Goal: Information Seeking & Learning: Check status

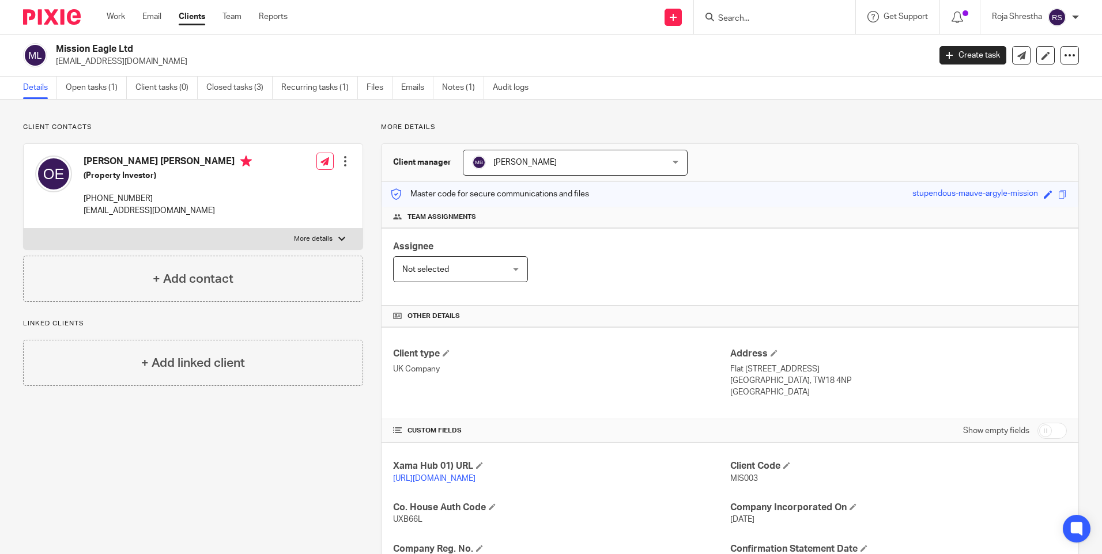
scroll to position [173, 0]
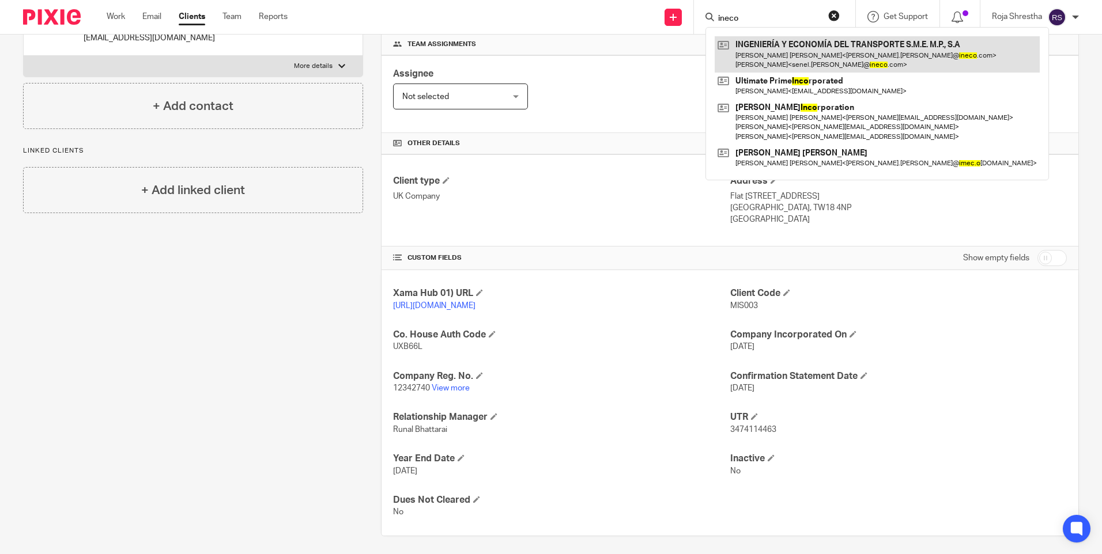
type input "ineco"
click at [776, 51] on link at bounding box center [877, 54] width 325 height 36
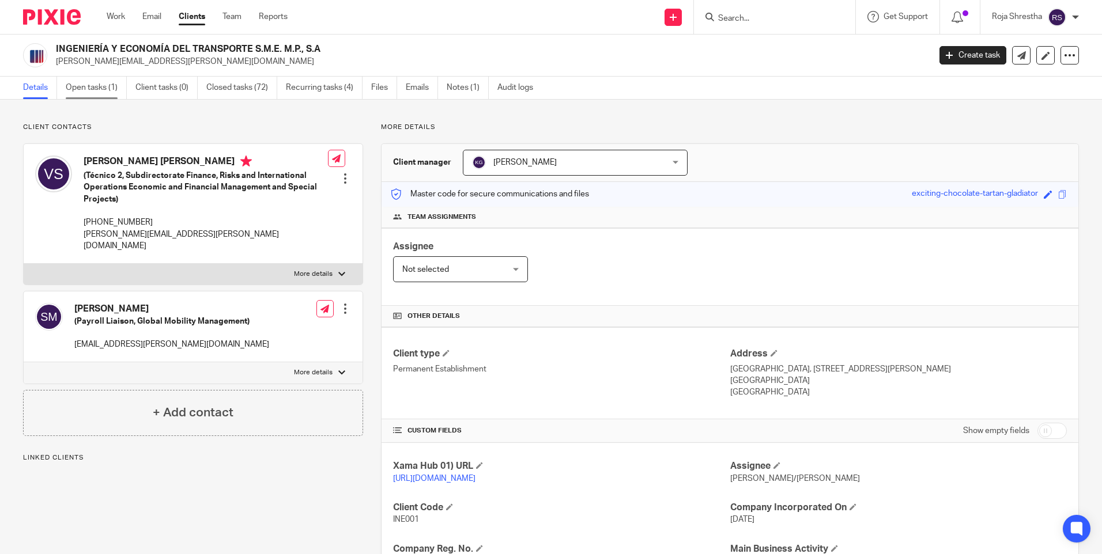
click at [84, 85] on link "Open tasks (1)" at bounding box center [96, 88] width 61 height 22
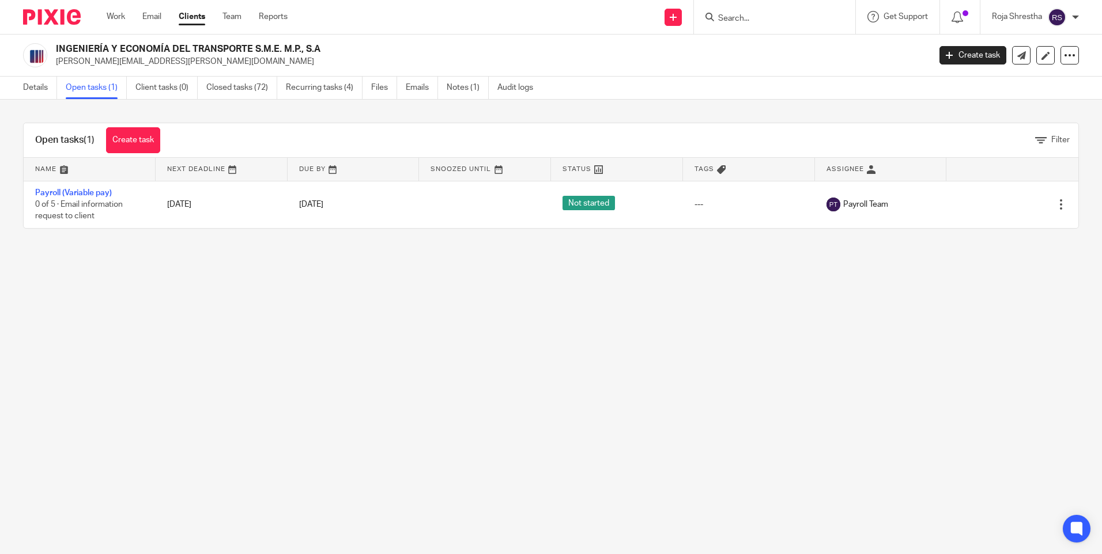
click at [421, 308] on main "INGENIERÍA Y ECONOMÍA DEL TRANSPORTE S.M.E. M.P., S.A veronica.fernandez@ineco.…" at bounding box center [551, 277] width 1102 height 554
click at [259, 91] on link "Closed tasks (72)" at bounding box center [241, 88] width 71 height 22
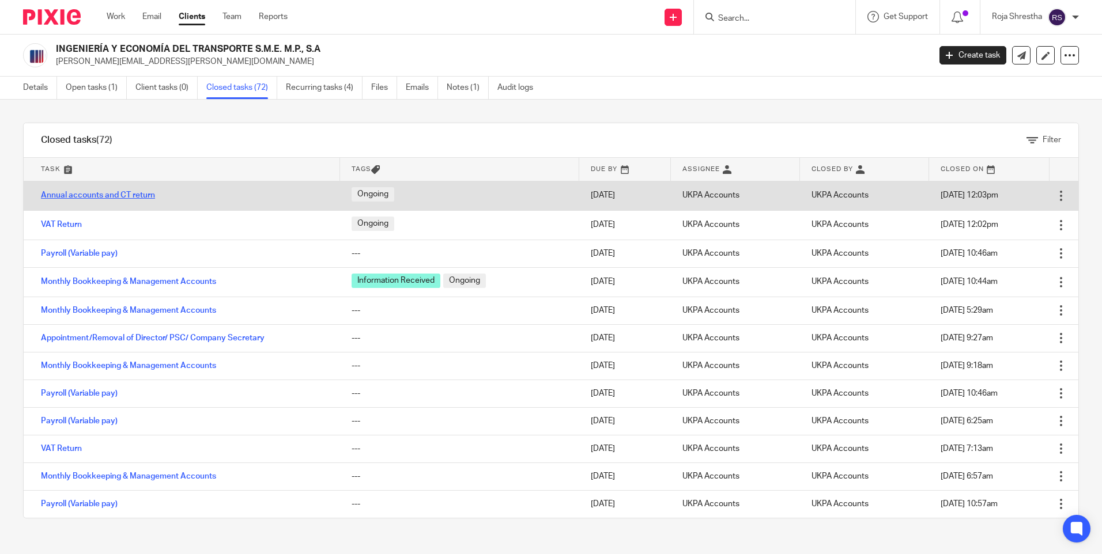
click at [111, 193] on link "Annual accounts and CT return" at bounding box center [98, 195] width 114 height 8
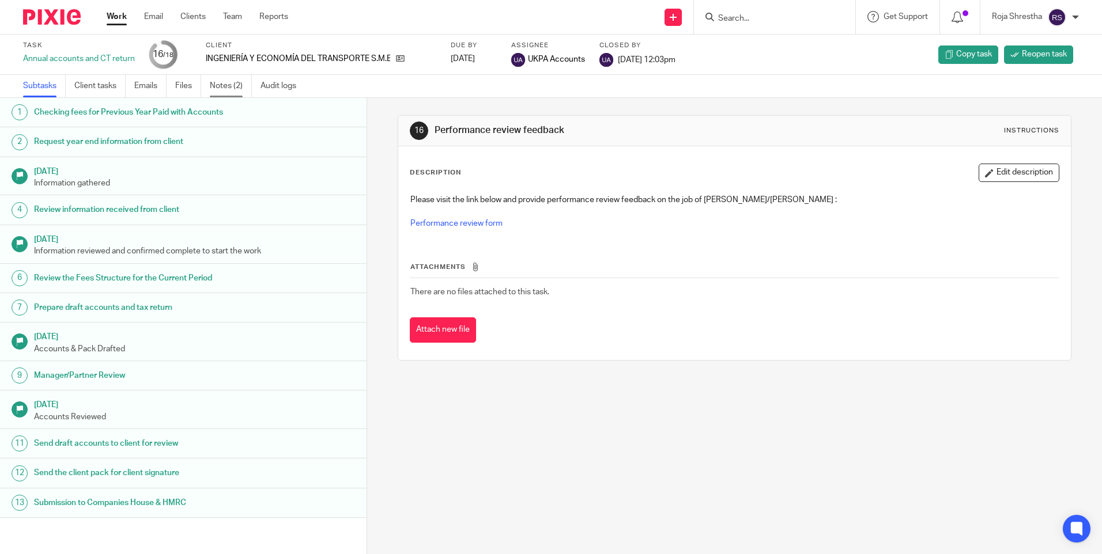
click at [238, 85] on link "Notes (2)" at bounding box center [231, 86] width 42 height 22
click at [401, 55] on icon at bounding box center [400, 58] width 9 height 9
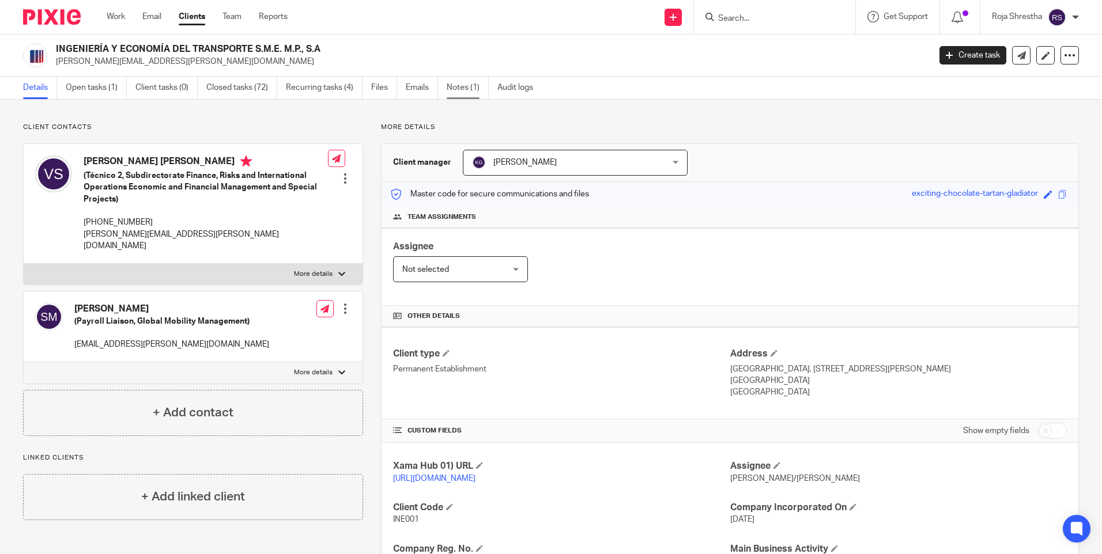
click at [470, 88] on link "Notes (1)" at bounding box center [468, 88] width 42 height 22
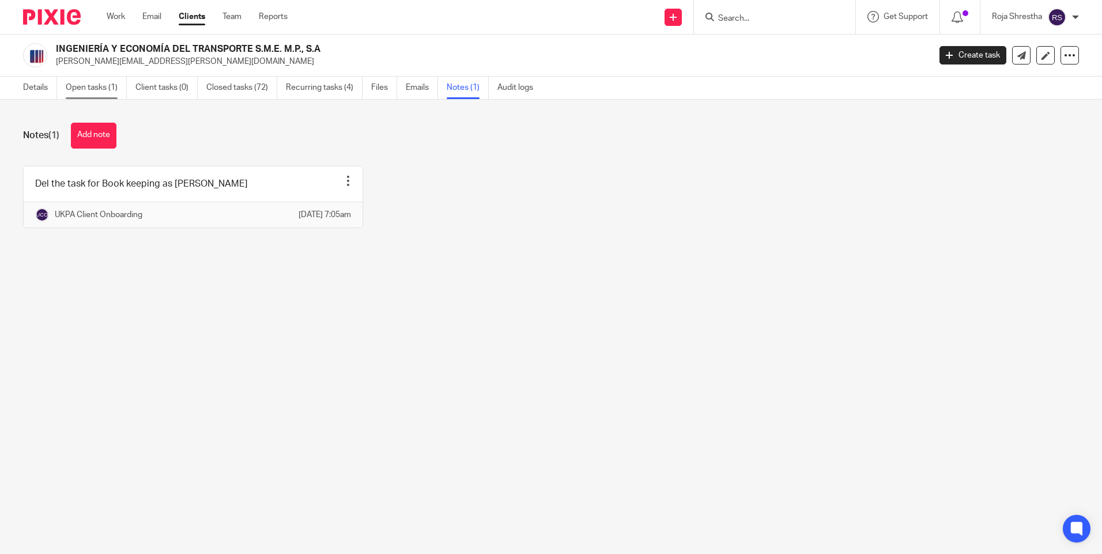
click at [93, 82] on link "Open tasks (1)" at bounding box center [96, 88] width 61 height 22
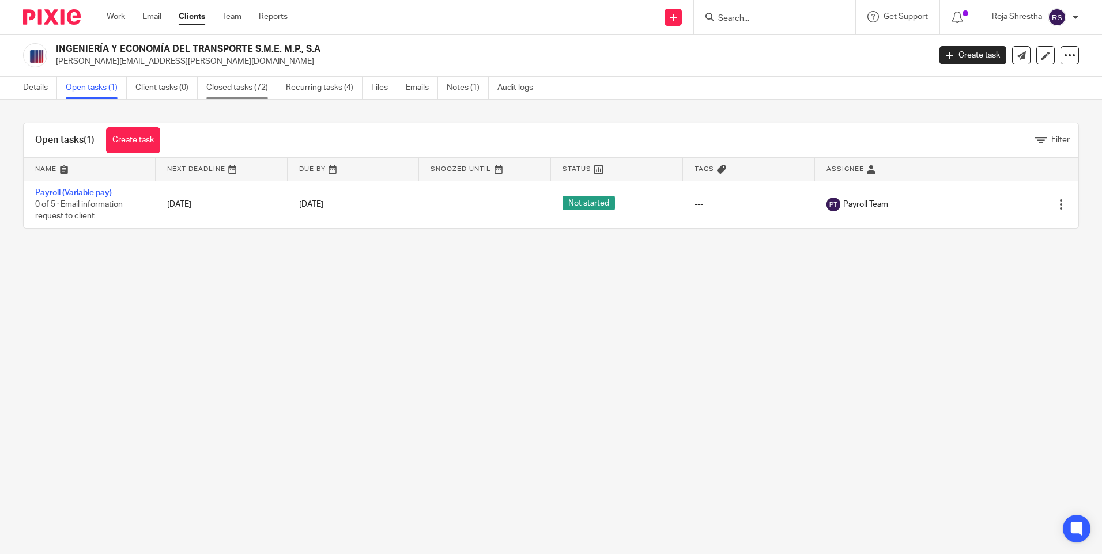
click at [254, 90] on link "Closed tasks (72)" at bounding box center [241, 88] width 71 height 22
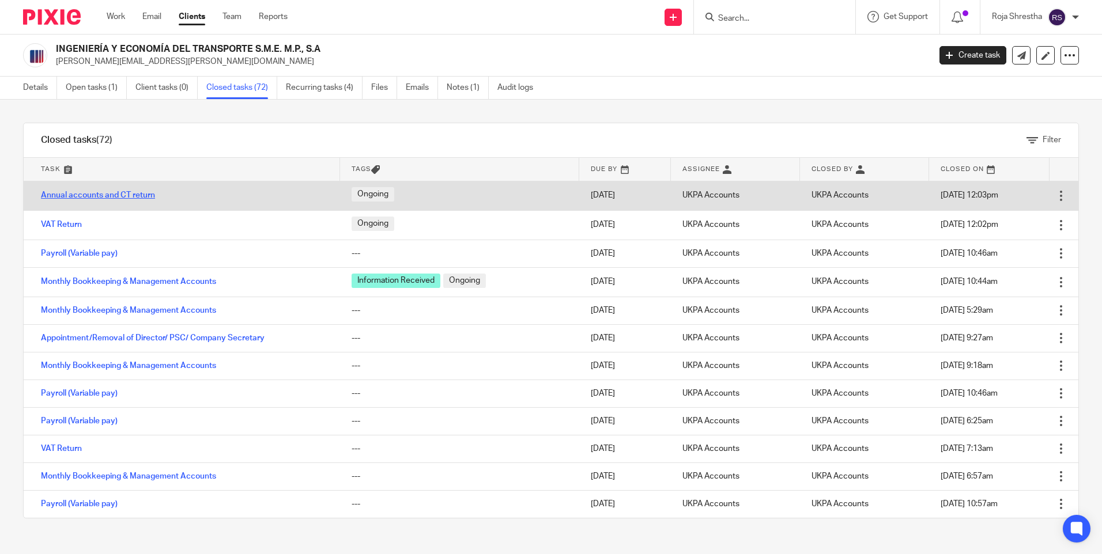
click at [145, 194] on link "Annual accounts and CT return" at bounding box center [98, 195] width 114 height 8
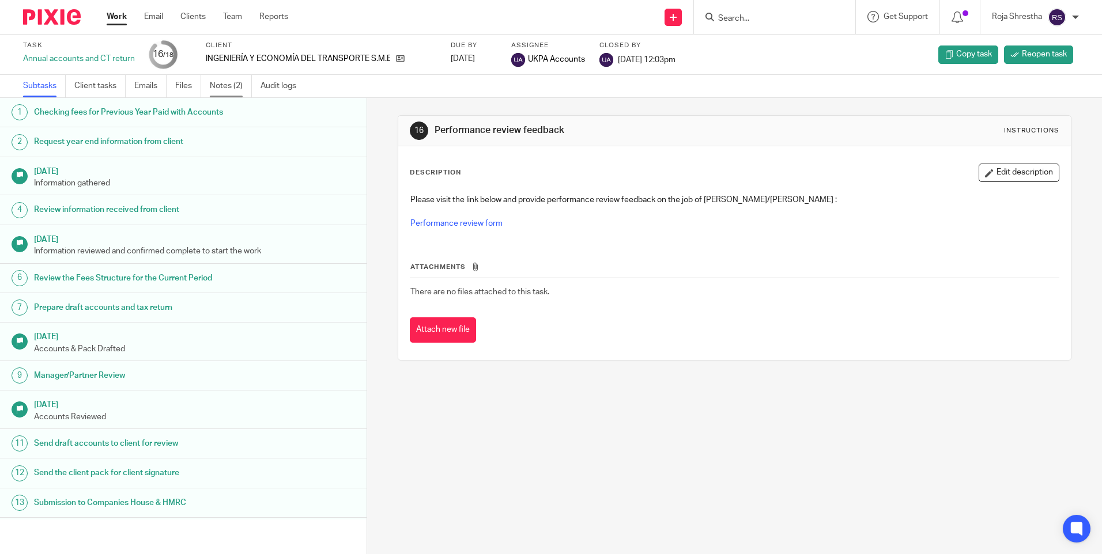
click at [226, 81] on link "Notes (2)" at bounding box center [231, 86] width 42 height 22
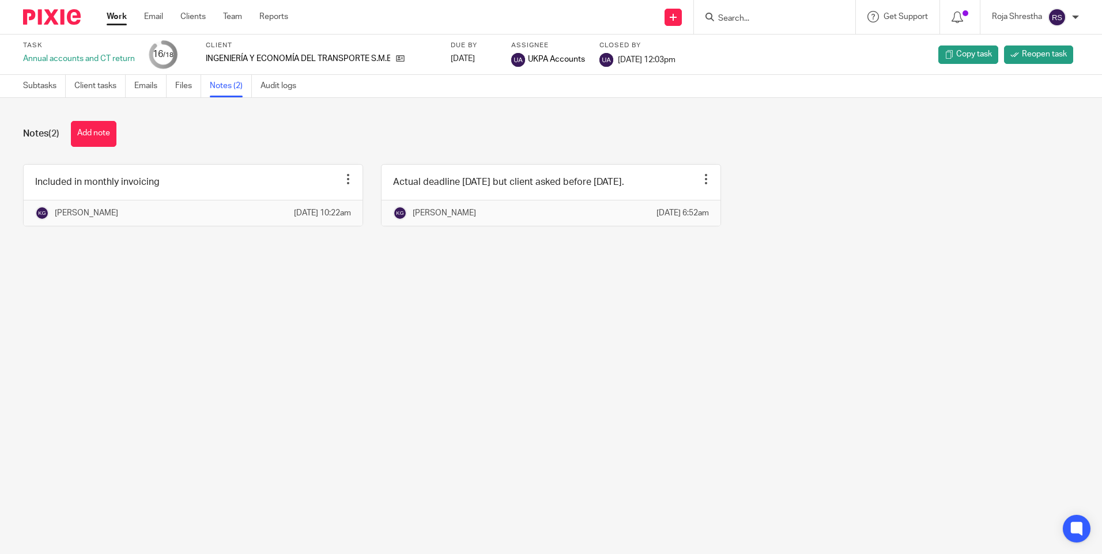
drag, startPoint x: 456, startPoint y: 380, endPoint x: 493, endPoint y: 326, distance: 65.1
click at [457, 380] on main "Task Annual accounts and CT return 16 /18 Client INGENIERÍA Y ECONOMÍA DEL TRAN…" at bounding box center [551, 277] width 1102 height 554
click at [65, 21] on img at bounding box center [52, 17] width 58 height 16
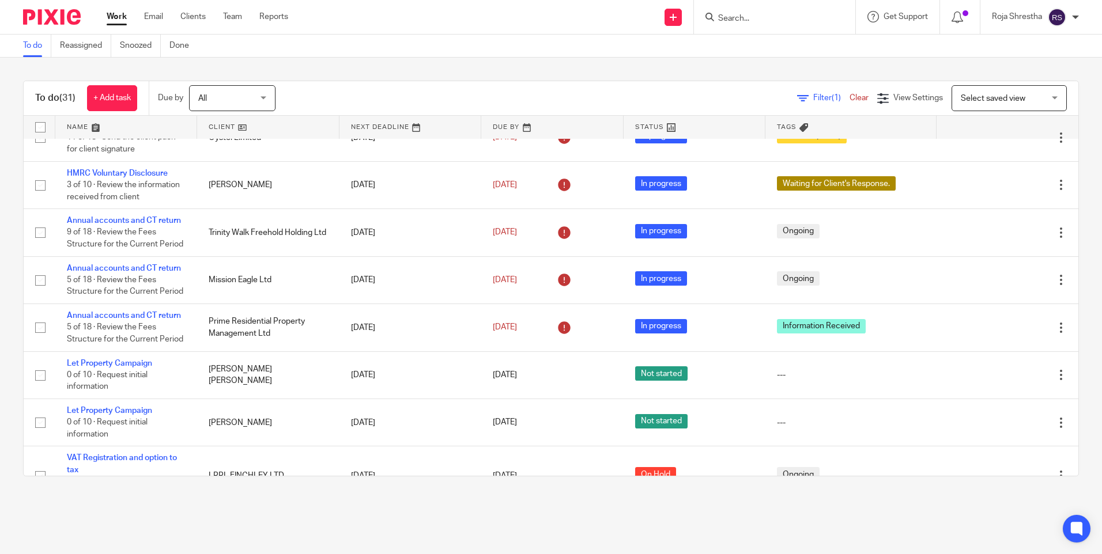
scroll to position [691, 0]
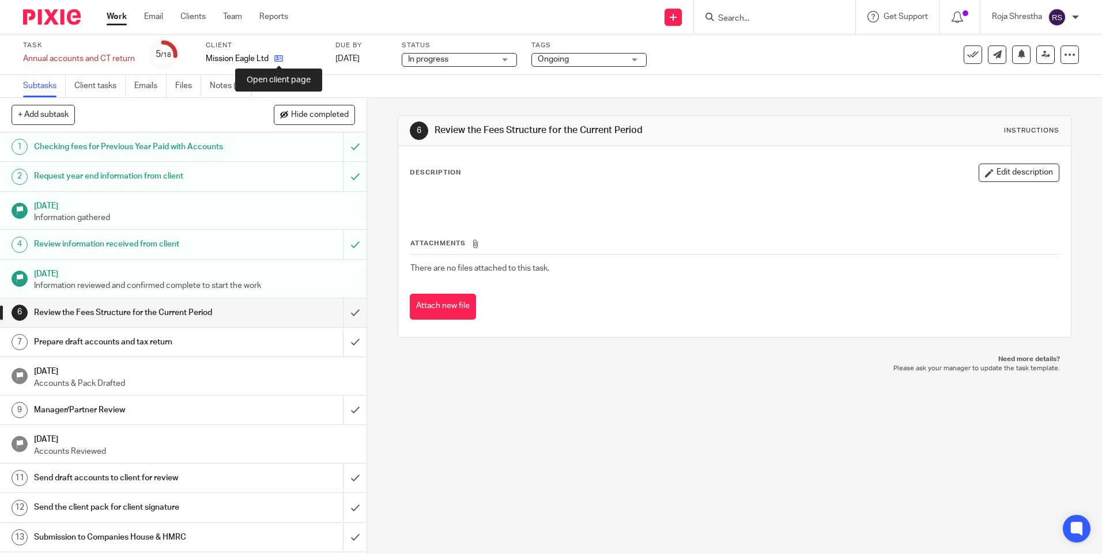
click at [276, 59] on icon at bounding box center [278, 58] width 9 height 9
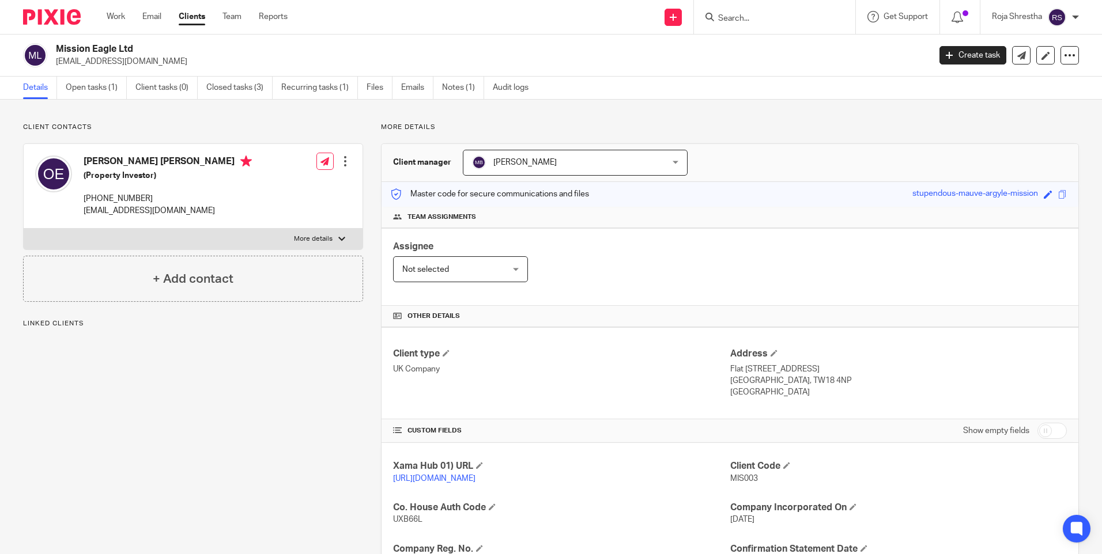
scroll to position [190, 0]
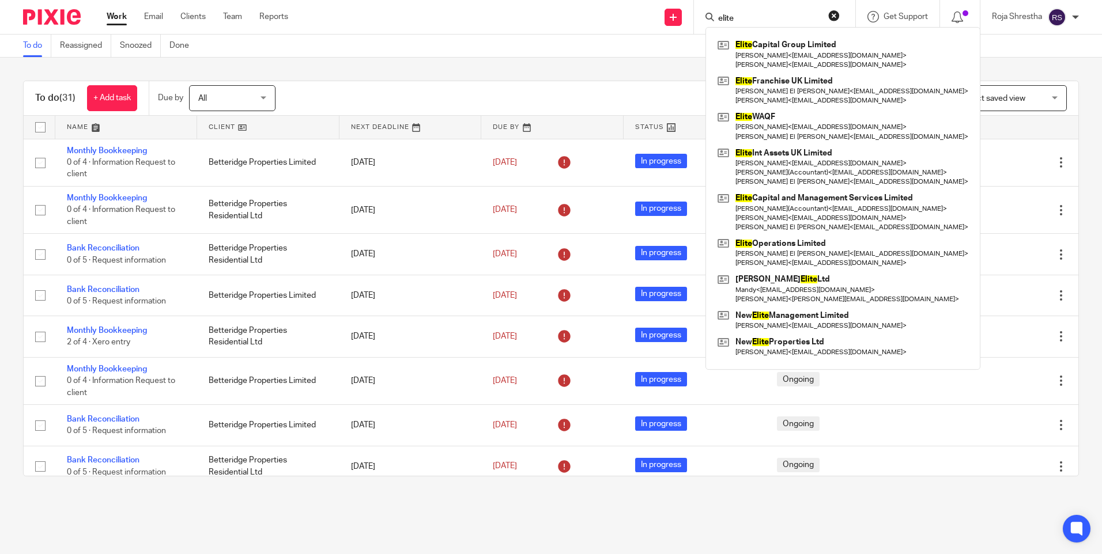
click at [655, 2] on div "Send new email Create task Add client elite Elite Capital Group Limited [PERSON…" at bounding box center [703, 17] width 796 height 34
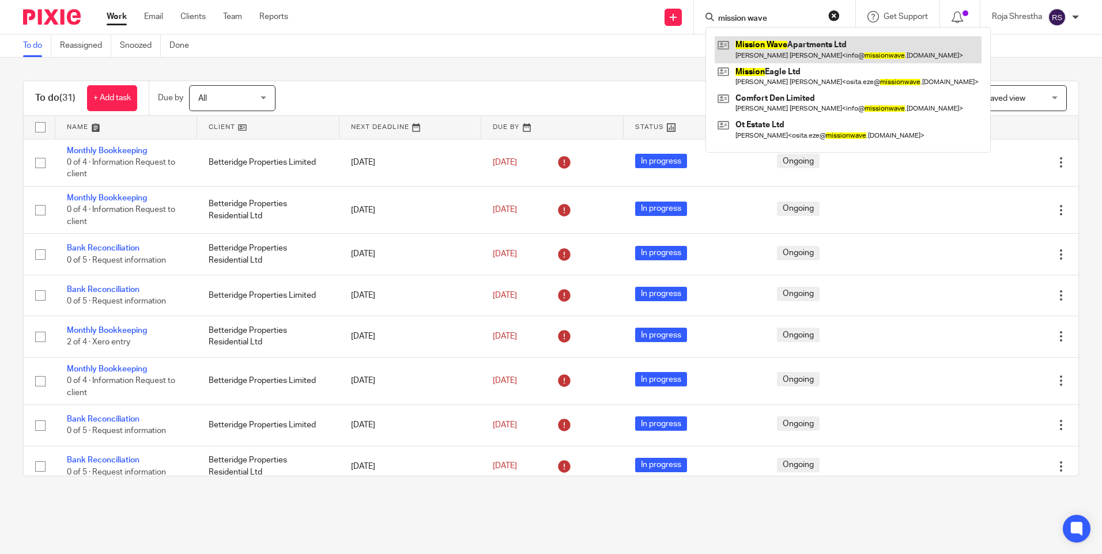
type input "mission wave"
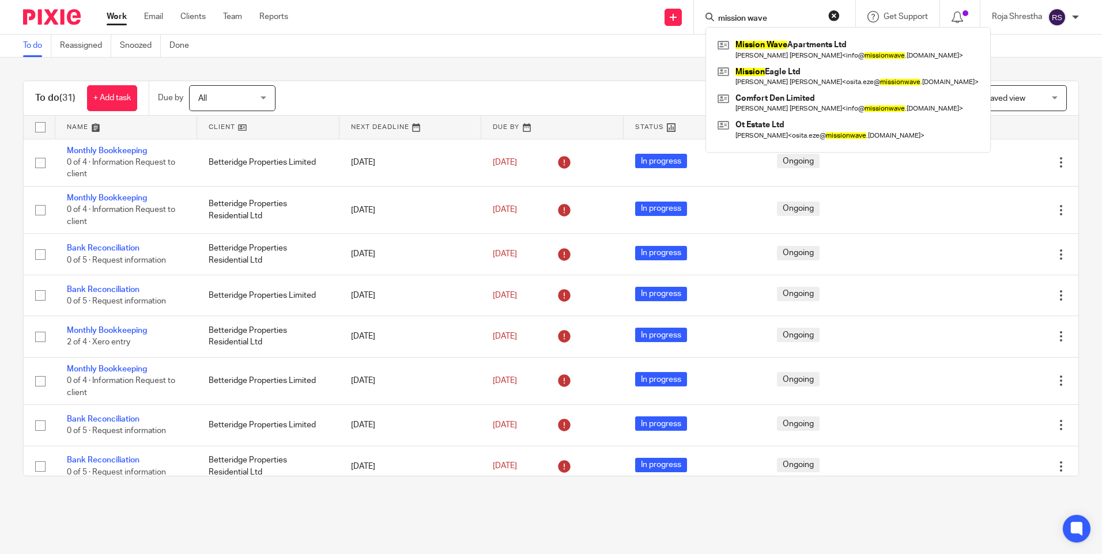
click at [519, 514] on main "To do Reassigned Snoozed Done To do (31) + Add task Due by All All Today Tomorr…" at bounding box center [551, 277] width 1102 height 554
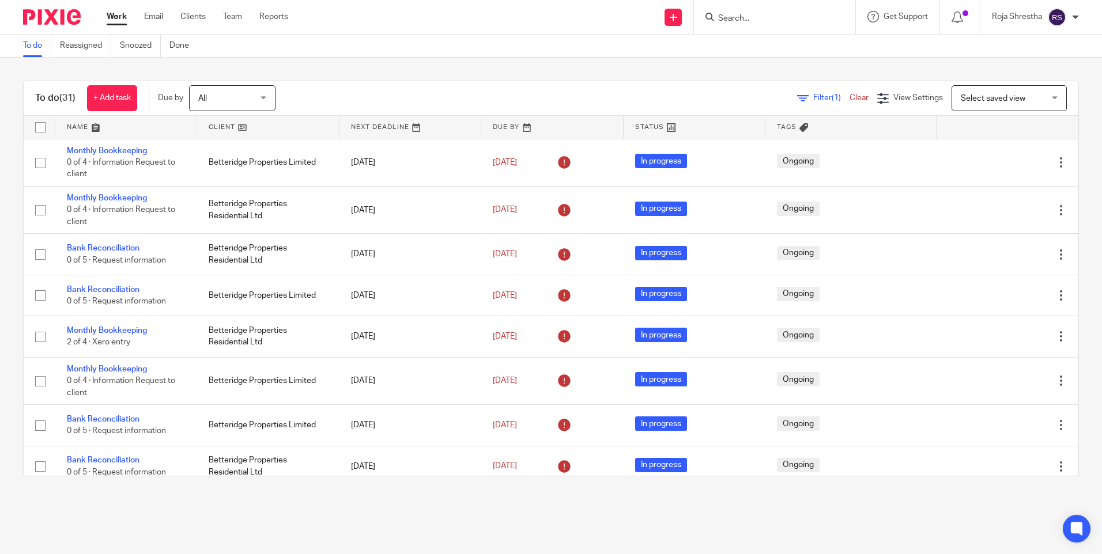
click at [744, 15] on input "Search" at bounding box center [769, 19] width 104 height 10
click at [765, 19] on input "Search" at bounding box center [769, 19] width 104 height 10
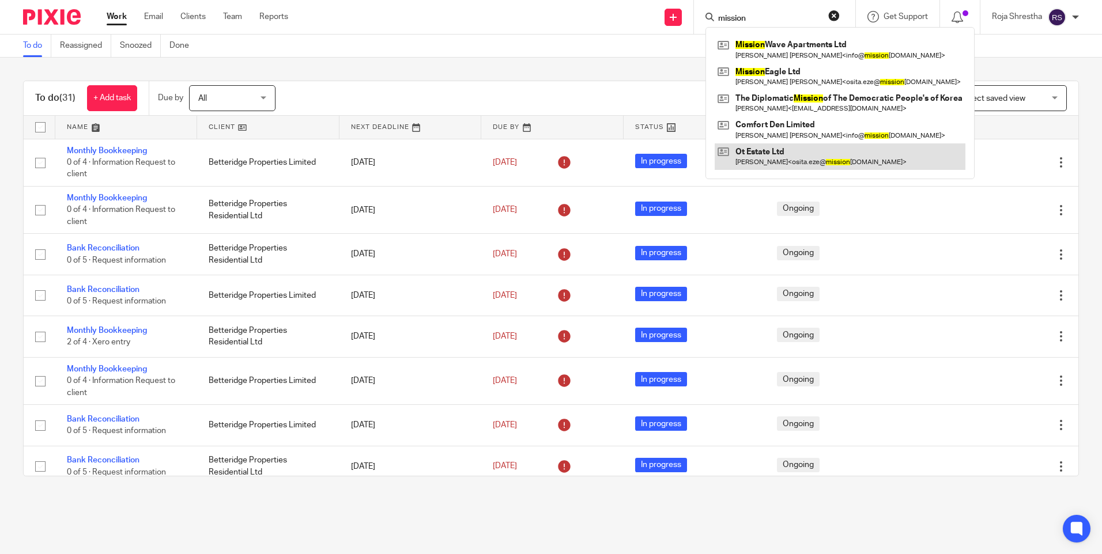
type input "mission"
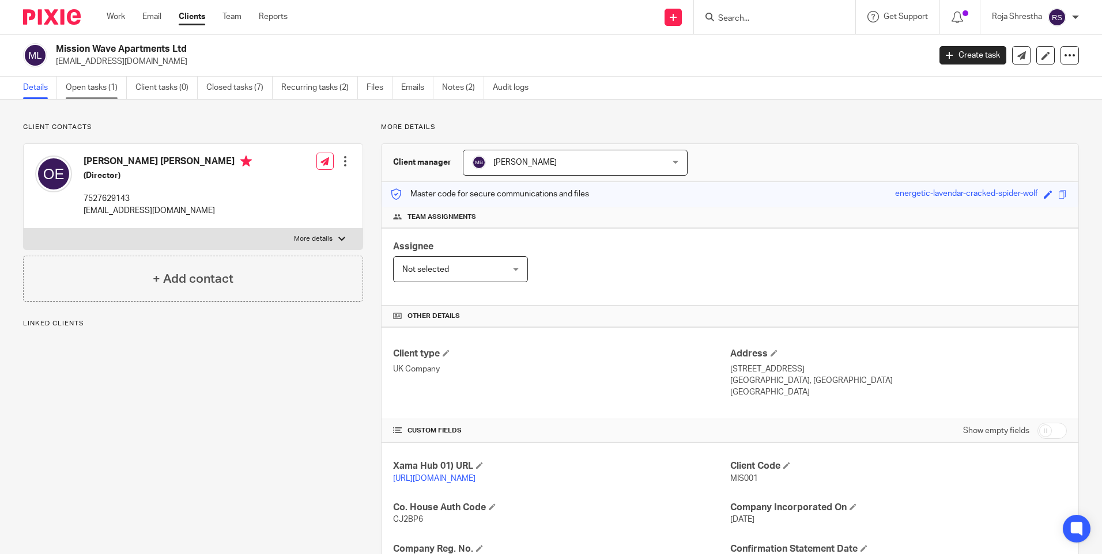
click at [107, 91] on link "Open tasks (1)" at bounding box center [96, 88] width 61 height 22
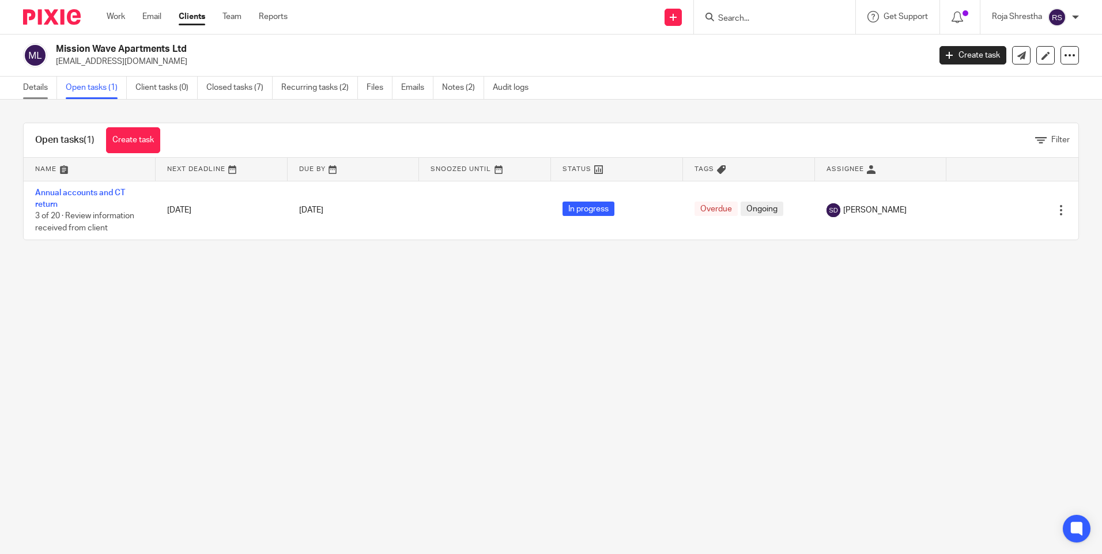
click at [39, 89] on link "Details" at bounding box center [40, 88] width 34 height 22
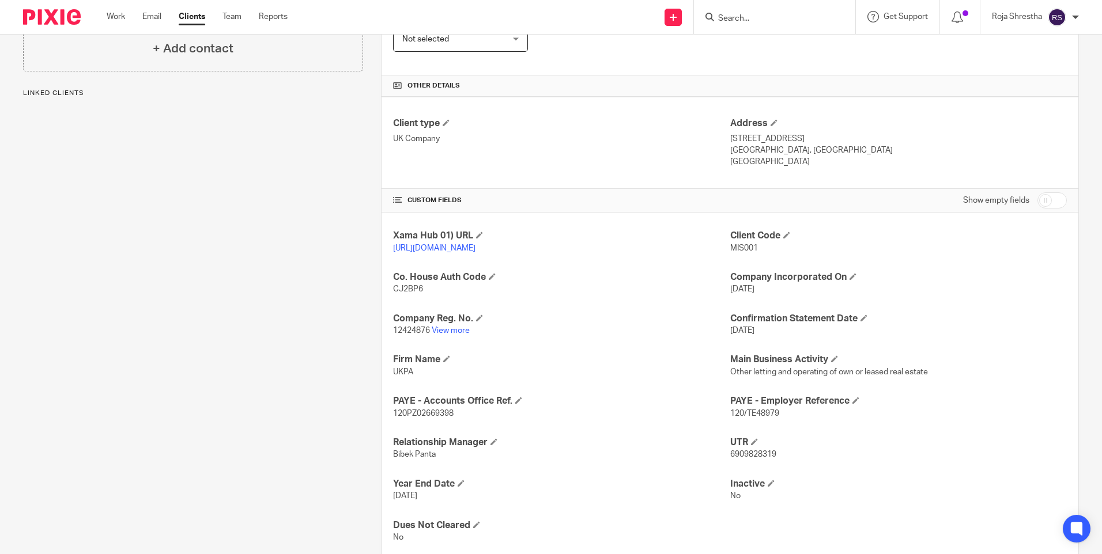
scroll to position [273, 0]
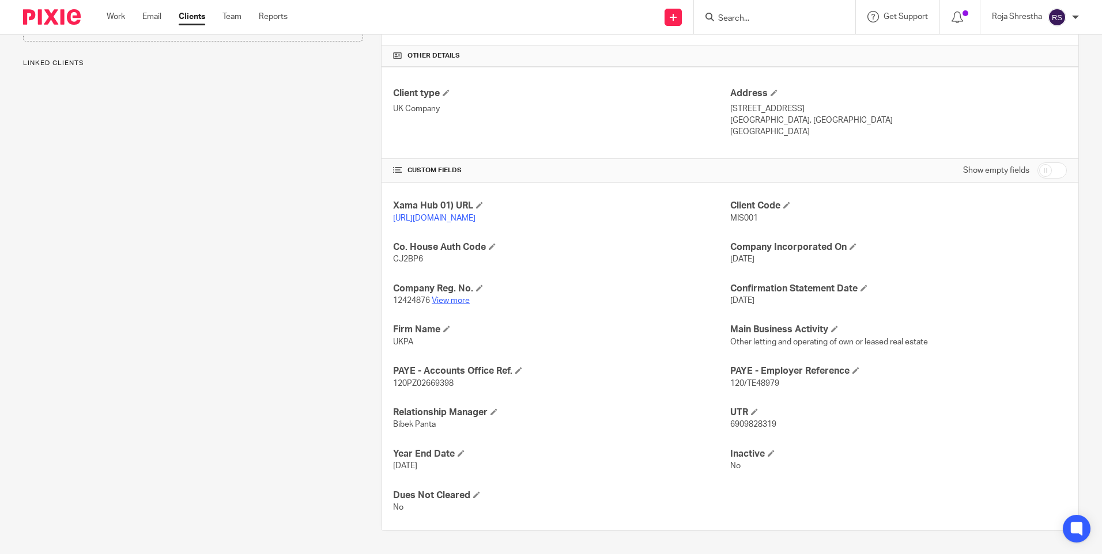
click at [449, 300] on link "View more" at bounding box center [451, 301] width 38 height 8
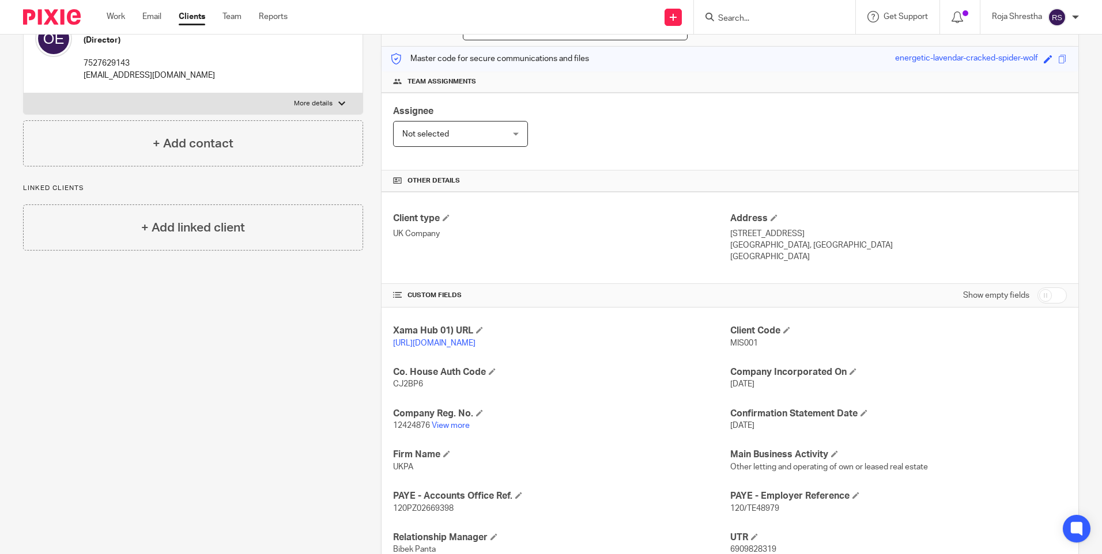
scroll to position [0, 0]
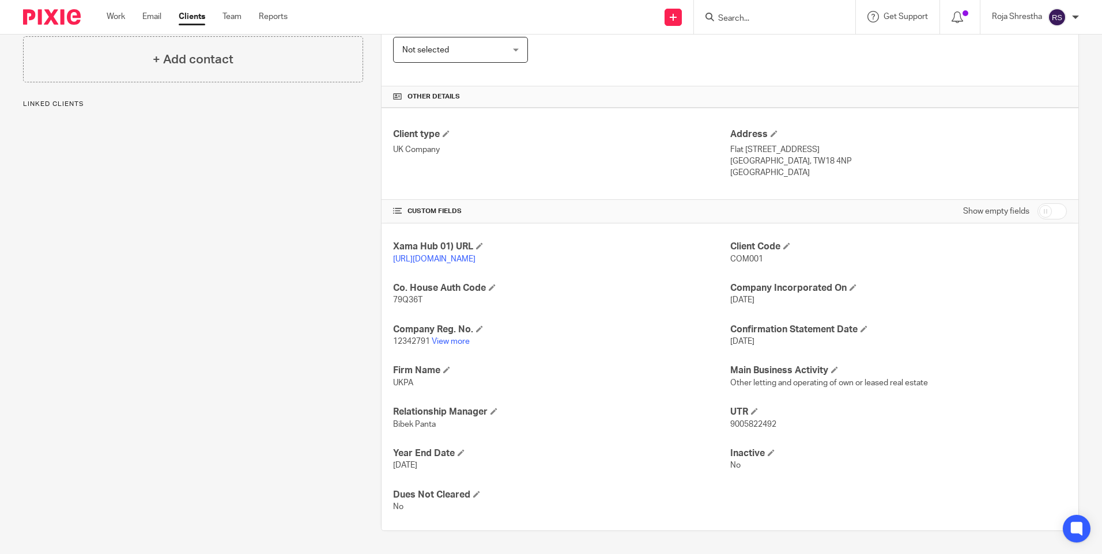
scroll to position [231, 0]
click at [451, 341] on link "View more" at bounding box center [451, 342] width 38 height 8
click at [770, 20] on input "Search" at bounding box center [769, 19] width 104 height 10
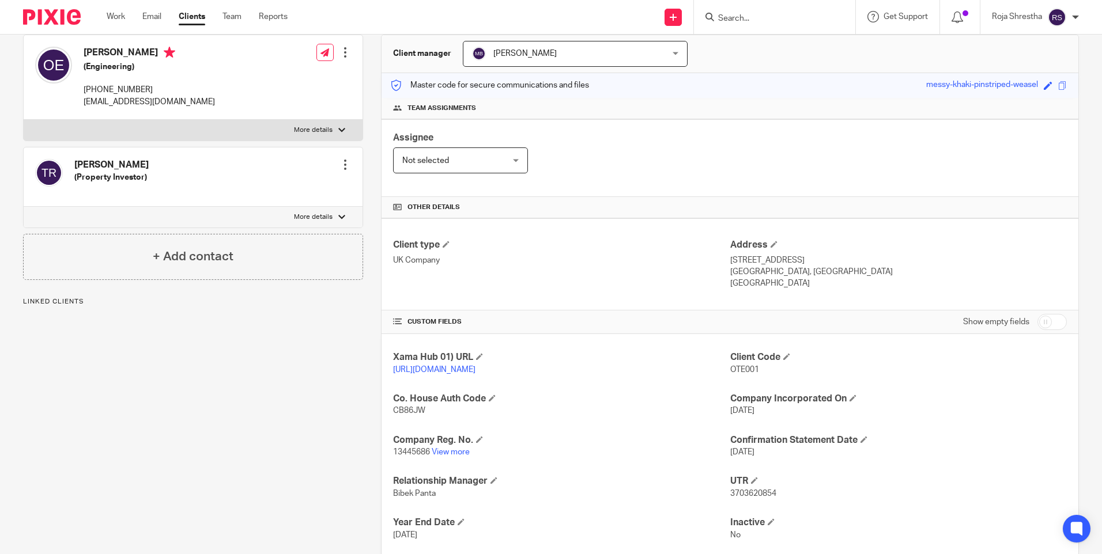
scroll to position [115, 0]
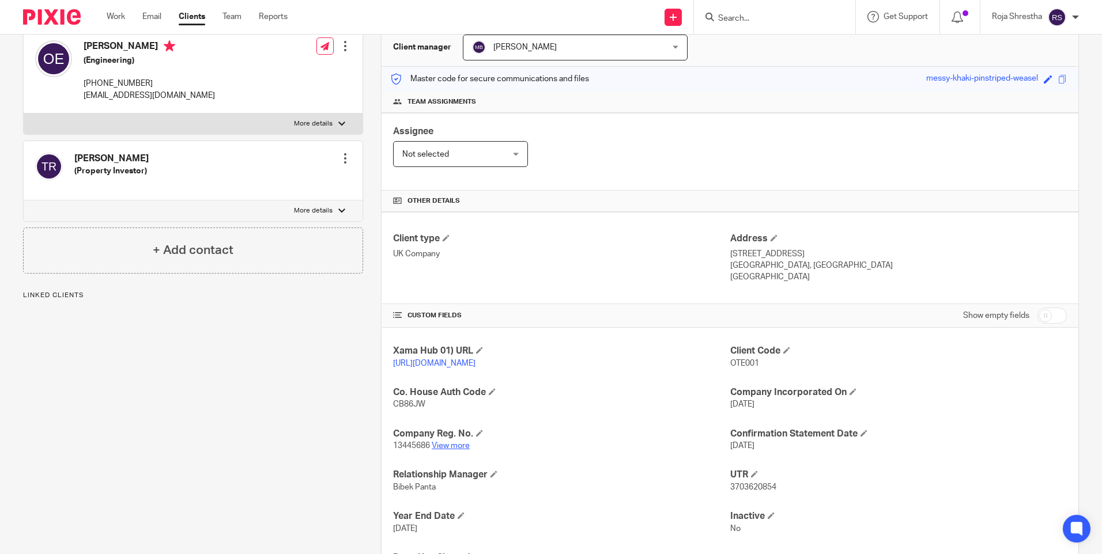
click at [455, 450] on link "View more" at bounding box center [451, 446] width 38 height 8
